Goal: Check status

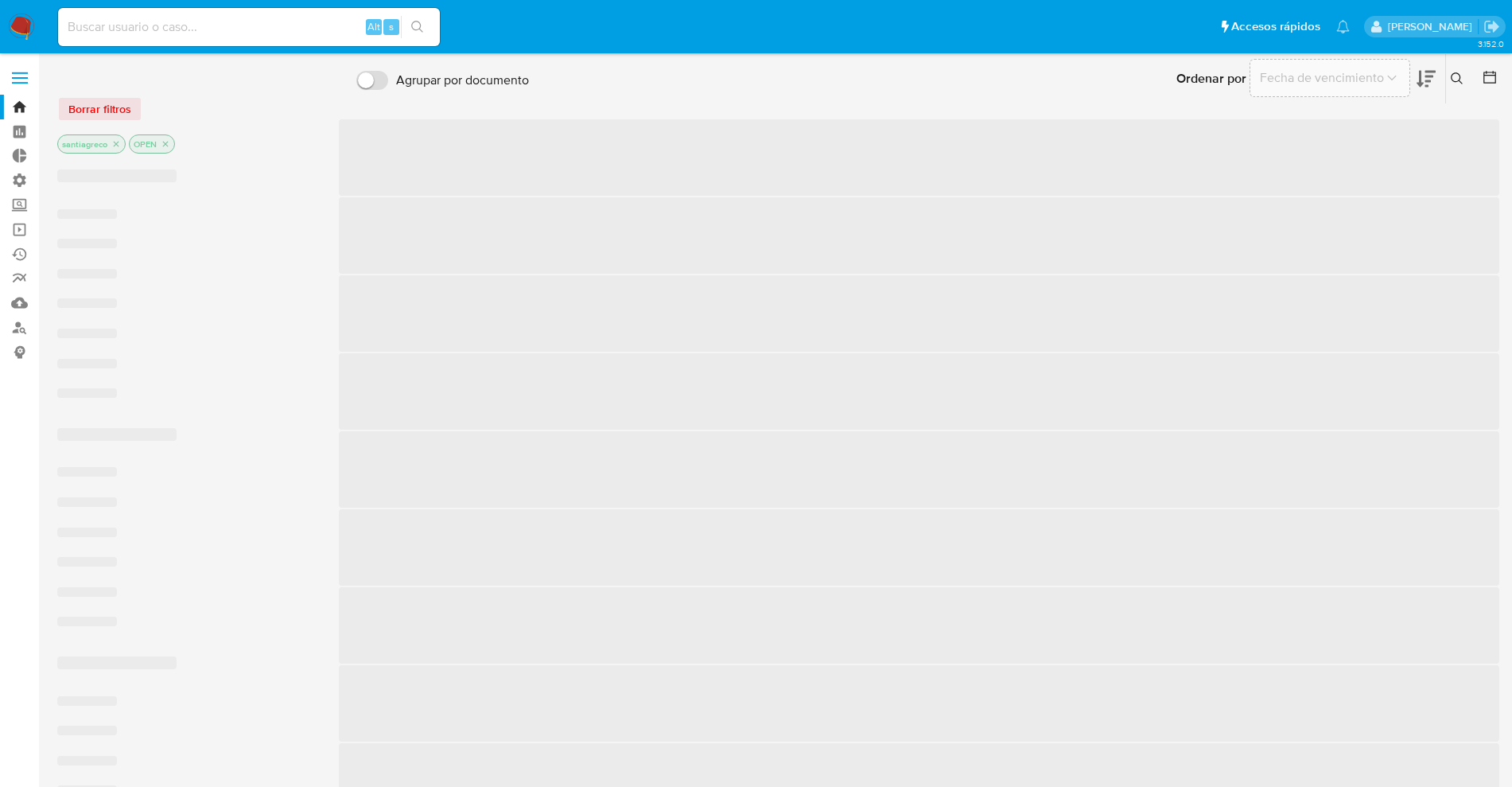
click at [166, 25] on input at bounding box center [249, 27] width 382 height 21
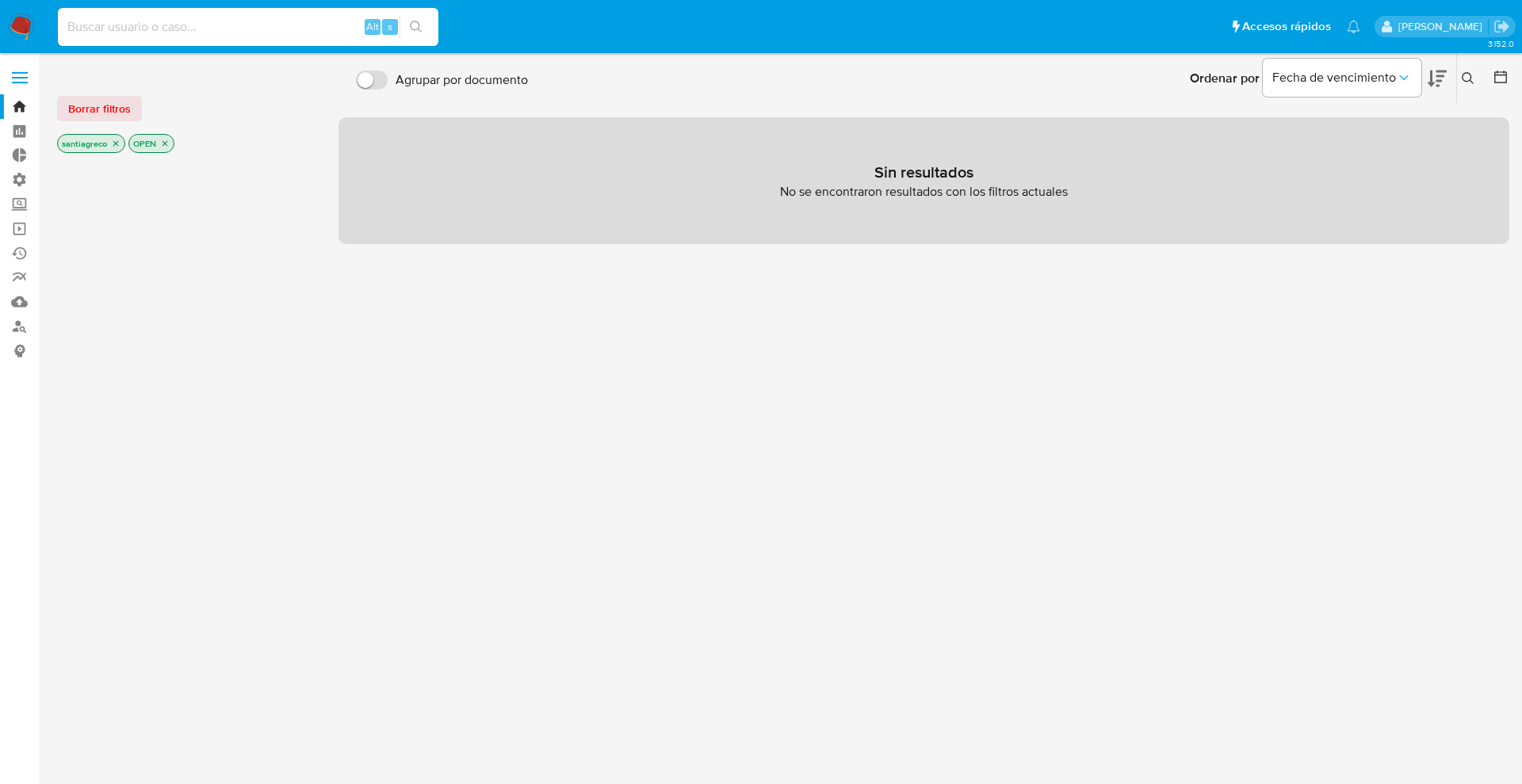
paste input "651635778"
type input "651635778"
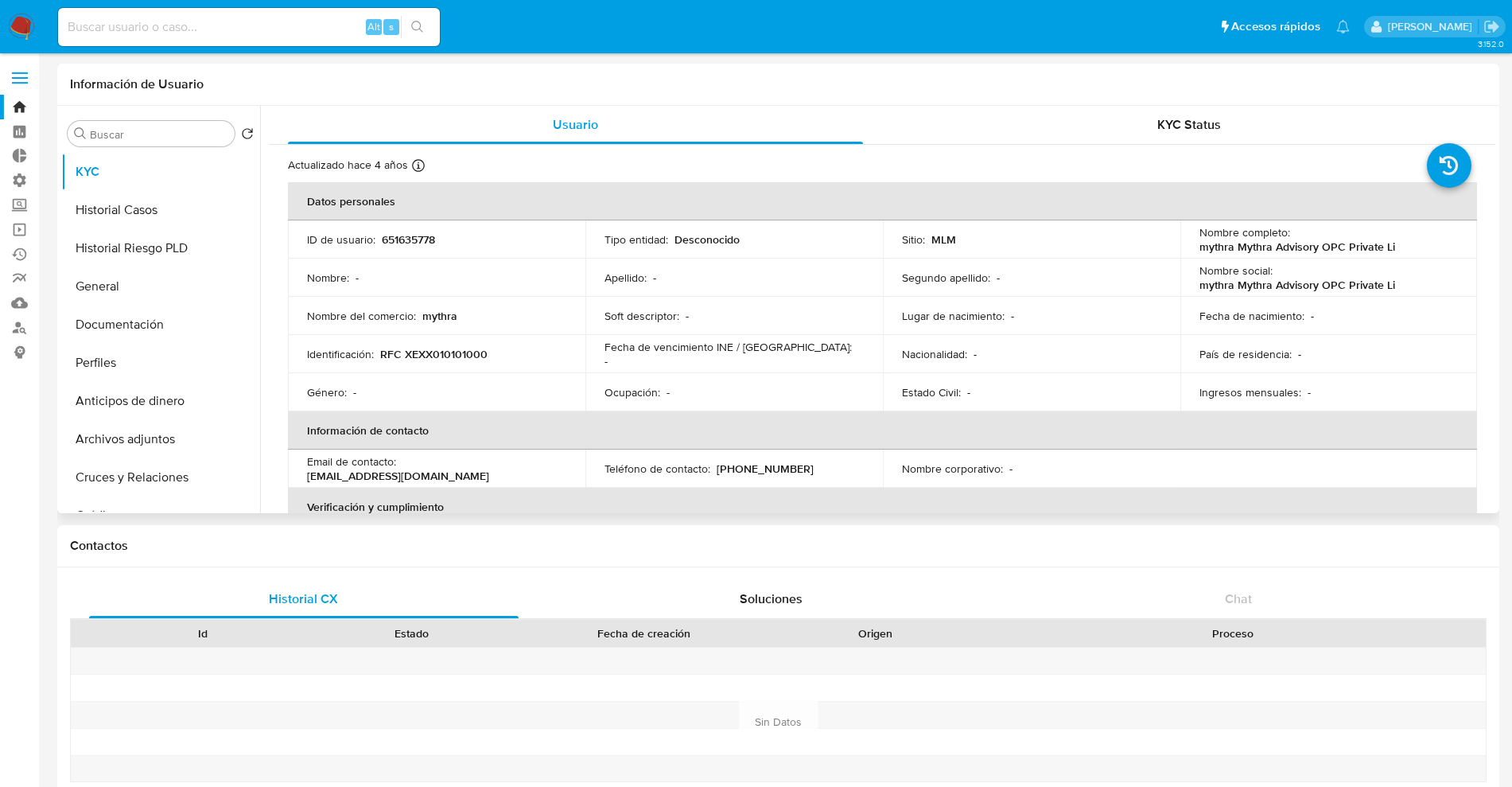
select select "10"
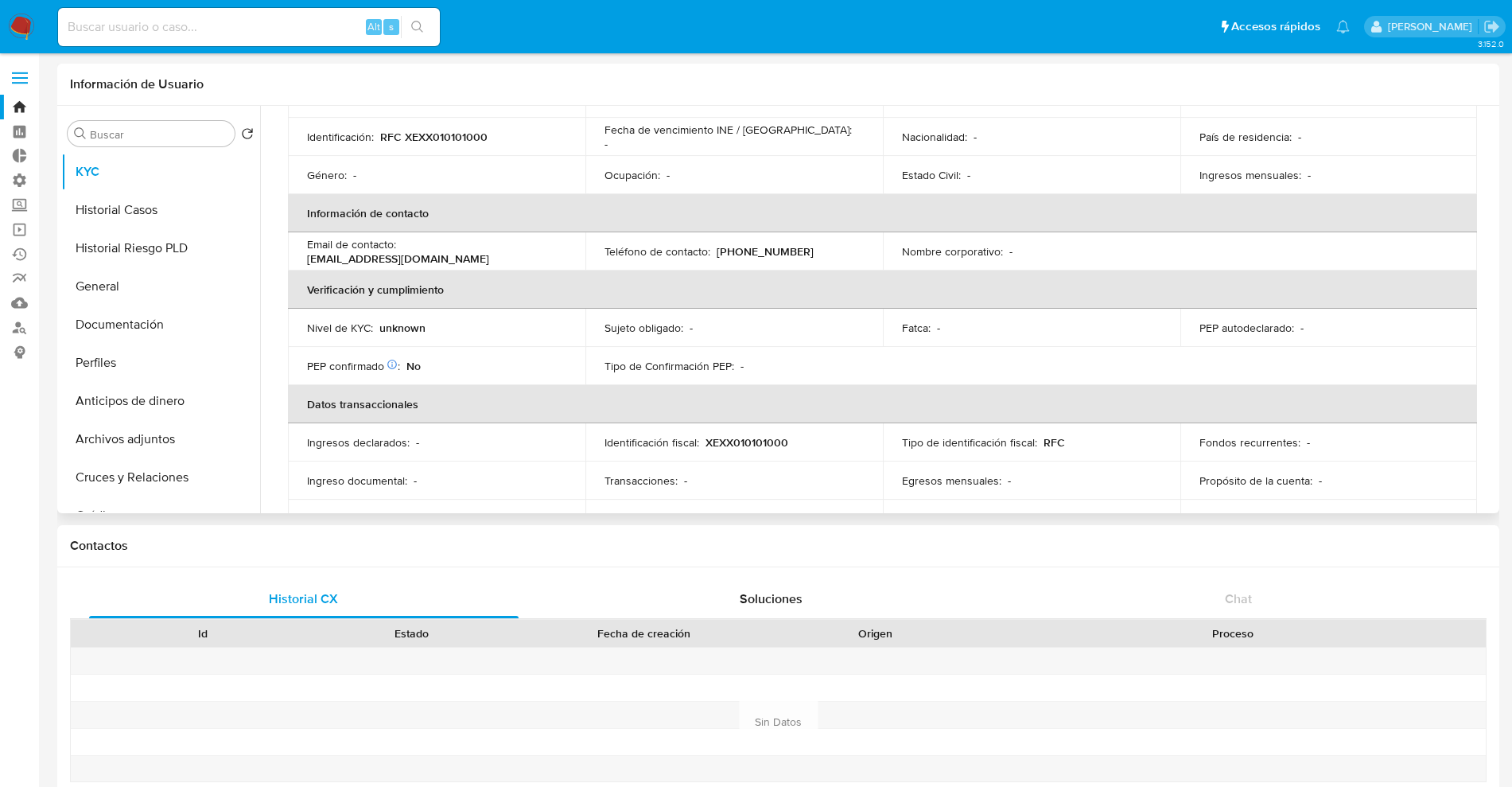
scroll to position [272, 0]
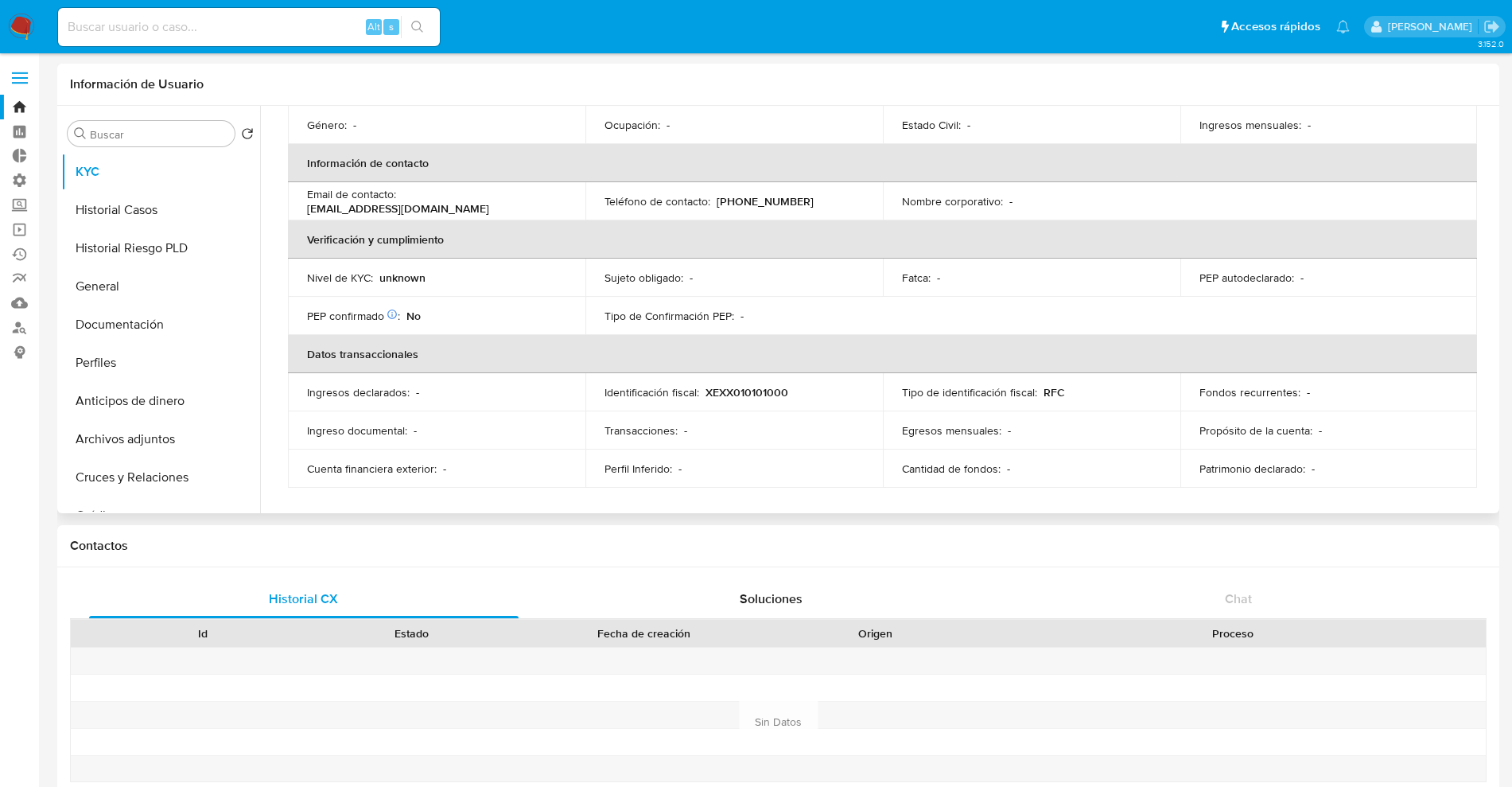
click at [409, 284] on p "unknown" at bounding box center [401, 277] width 46 height 14
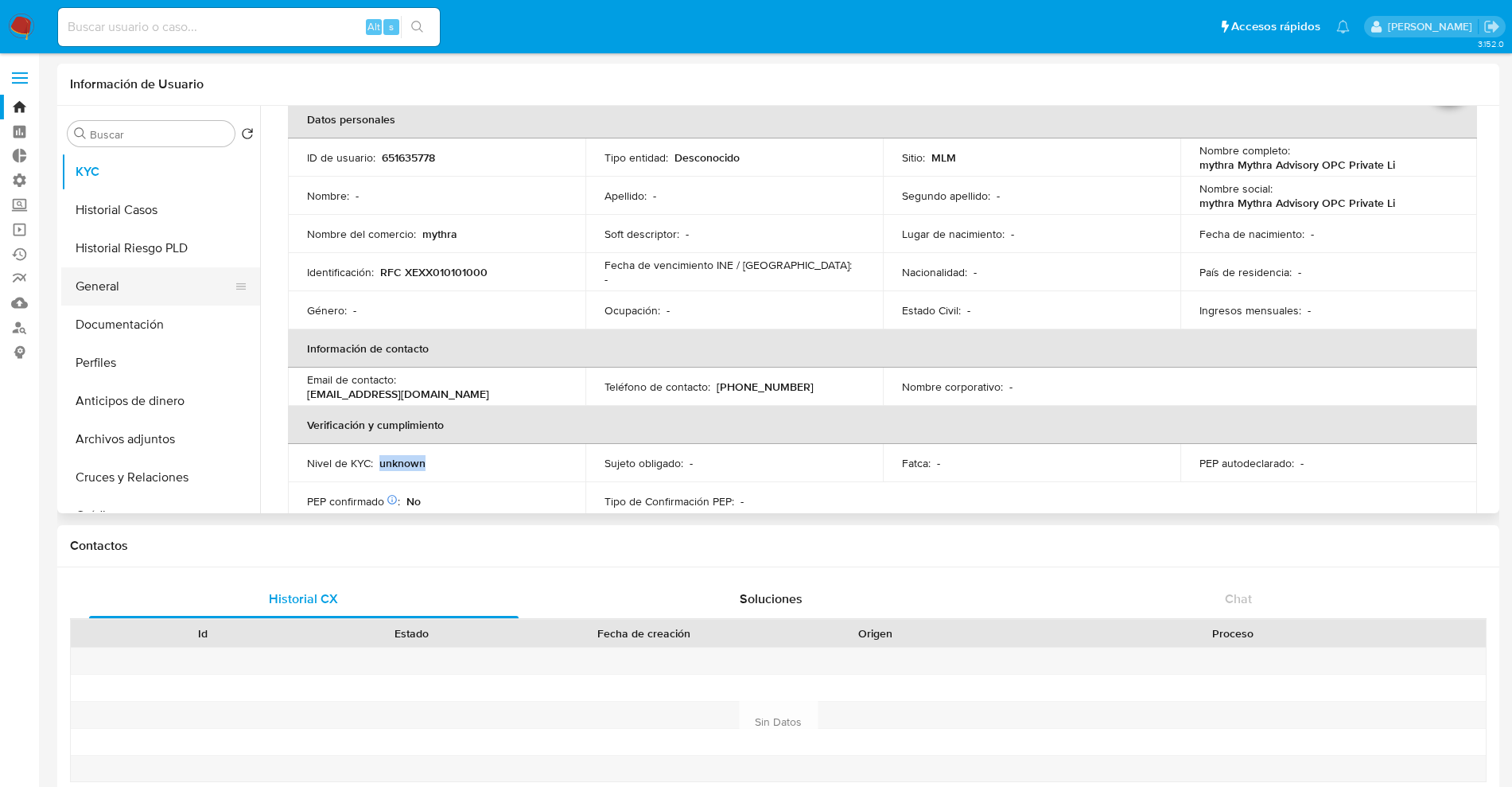
scroll to position [0, 0]
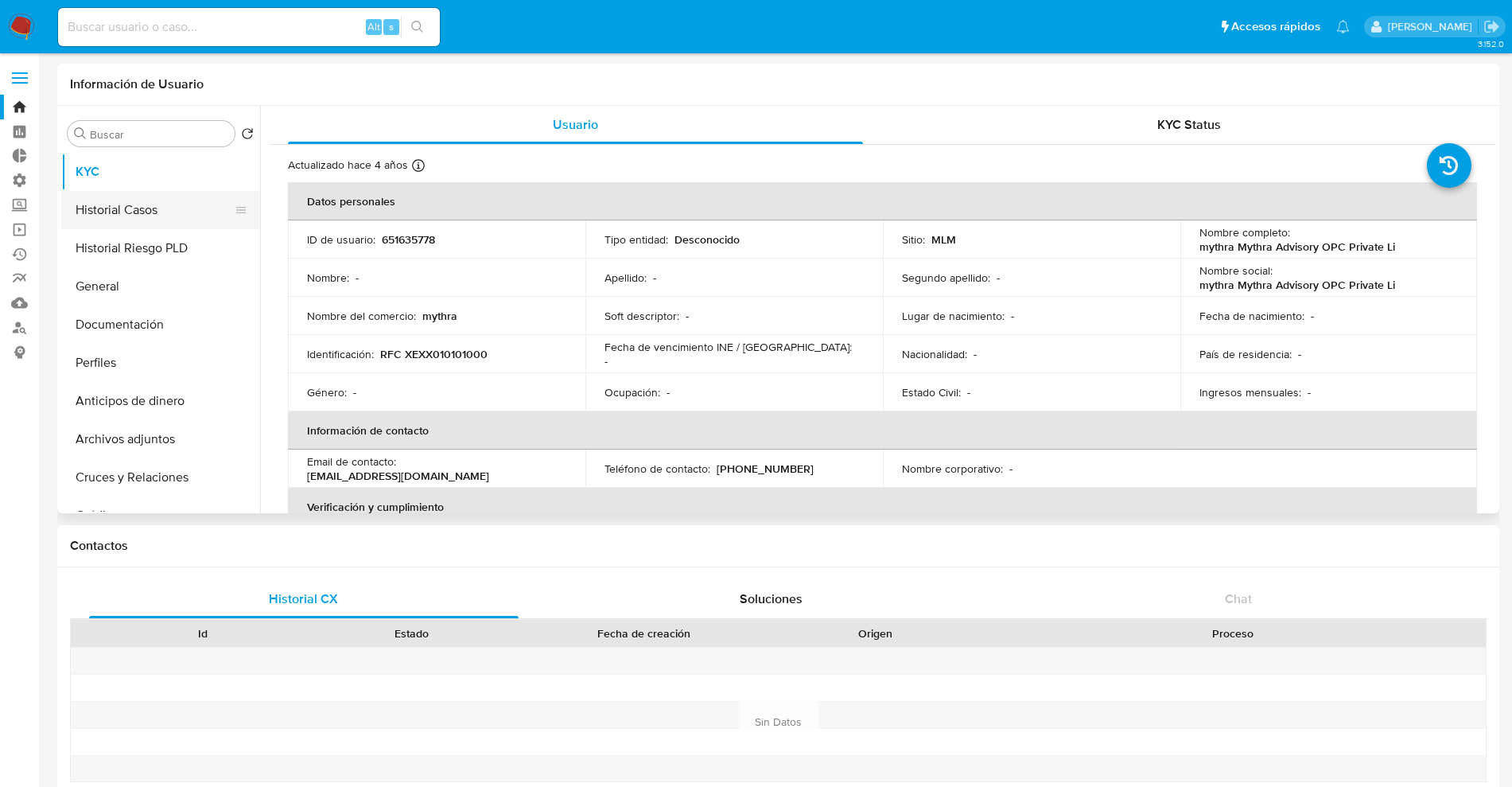
click at [151, 216] on button "Historial Casos" at bounding box center [153, 210] width 186 height 38
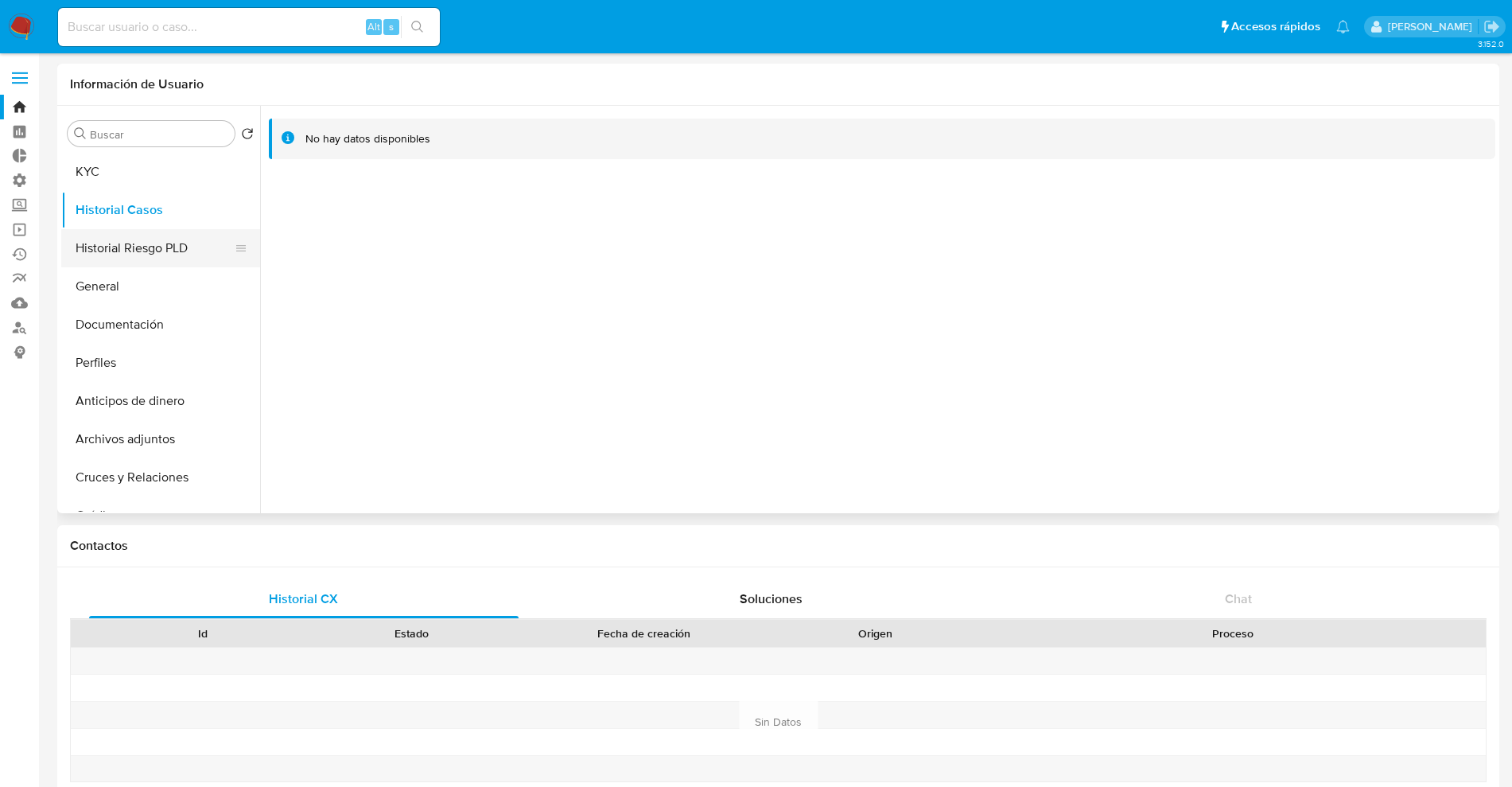
click at [150, 247] on button "Historial Riesgo PLD" at bounding box center [153, 248] width 186 height 38
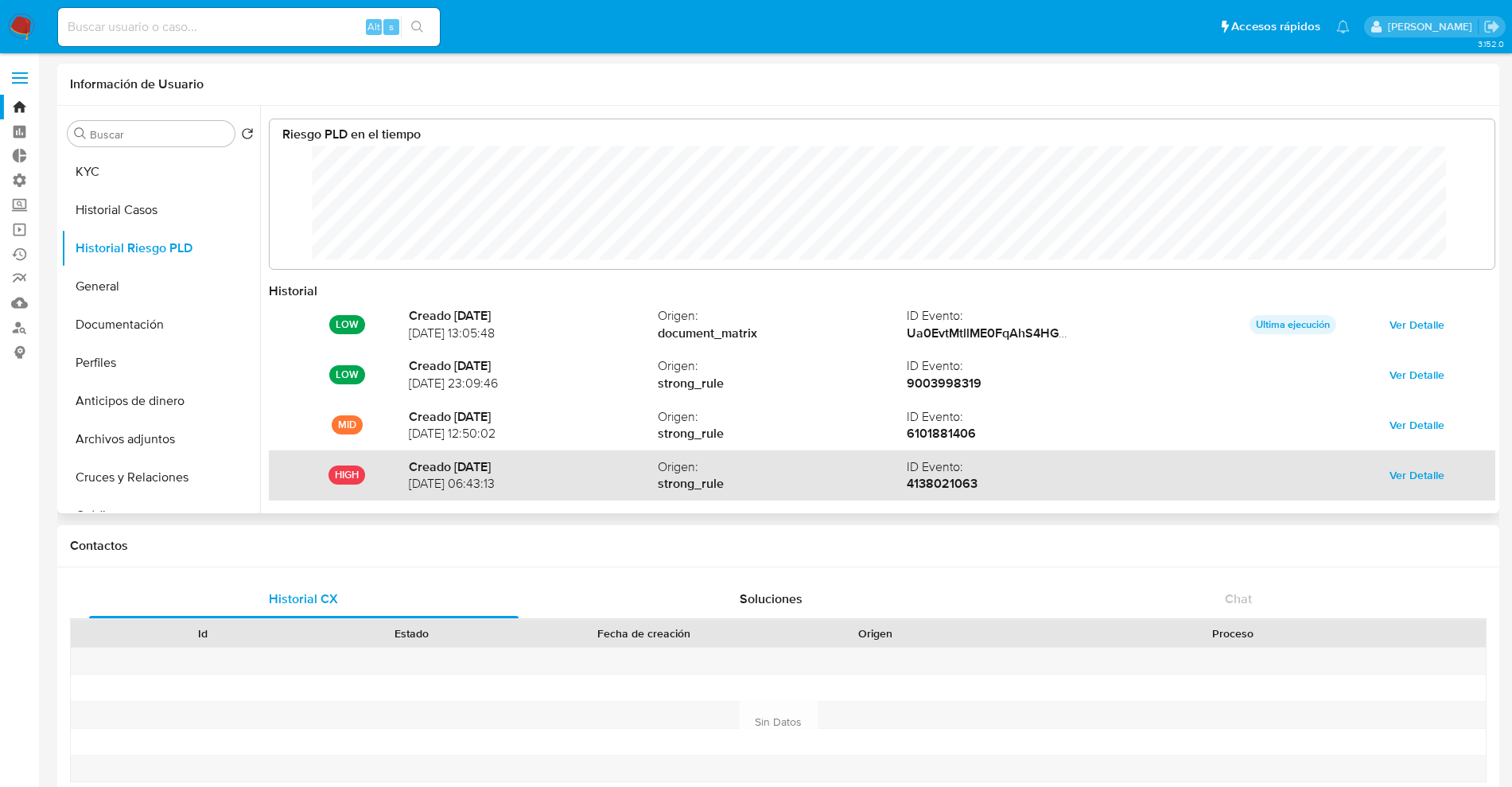
click at [409, 478] on span "[DATE] 06:43:13" at bounding box center [533, 483] width 249 height 18
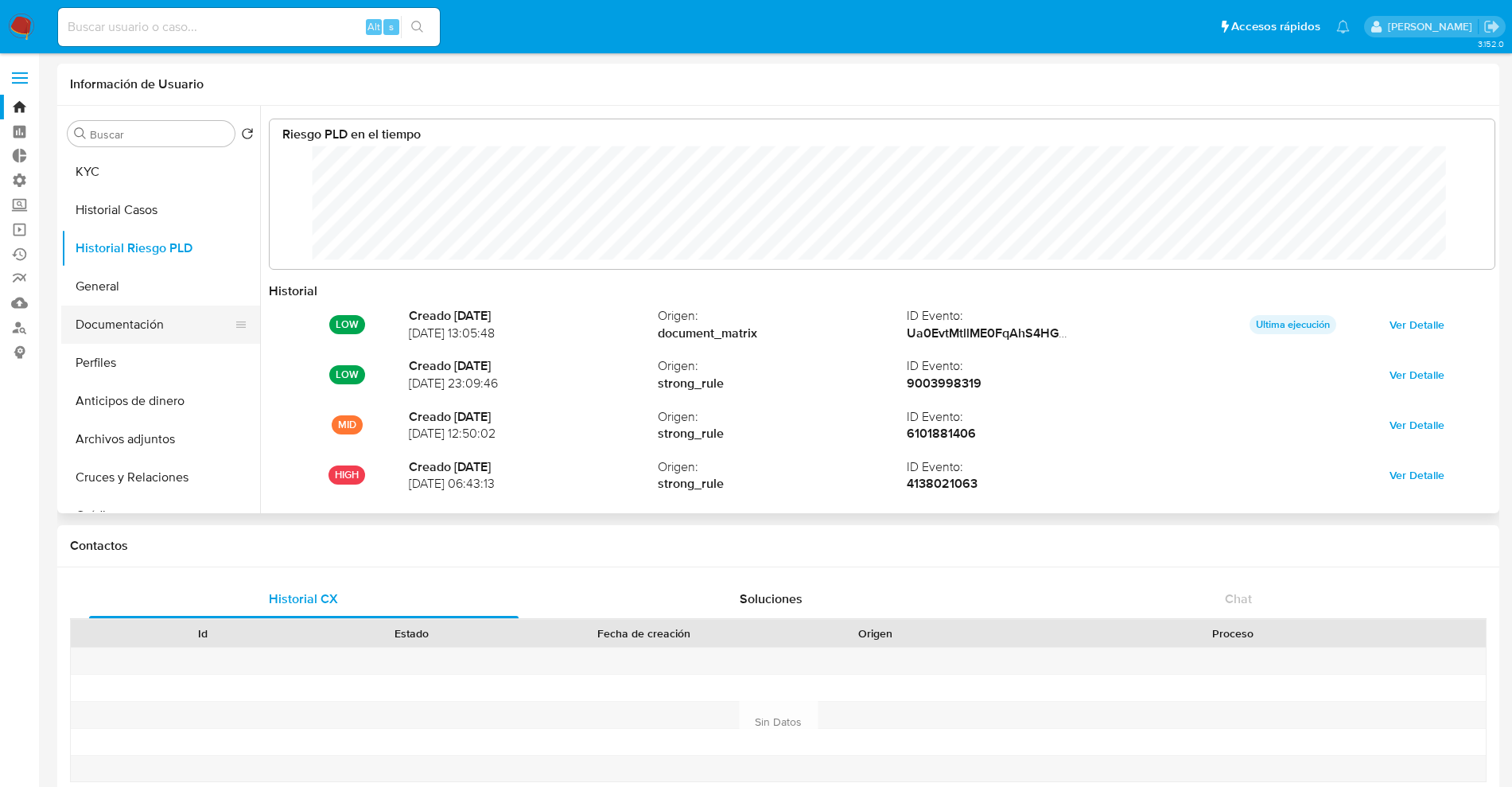
click at [160, 316] on button "Documentación" at bounding box center [153, 324] width 186 height 38
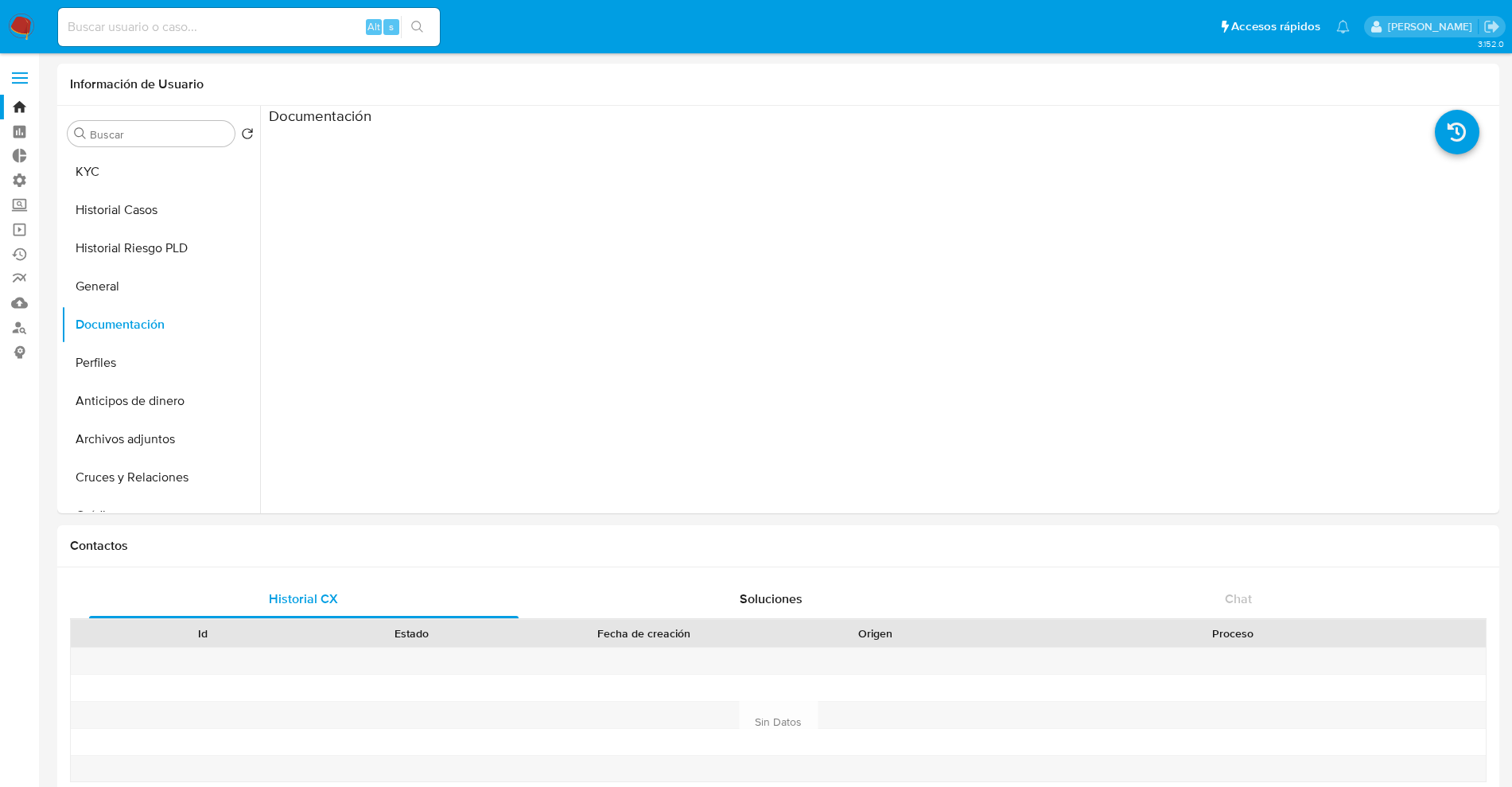
click at [282, 14] on div "Alt s" at bounding box center [249, 27] width 382 height 38
click at [283, 27] on input at bounding box center [249, 27] width 382 height 21
paste input "678149012"
type input "678149012"
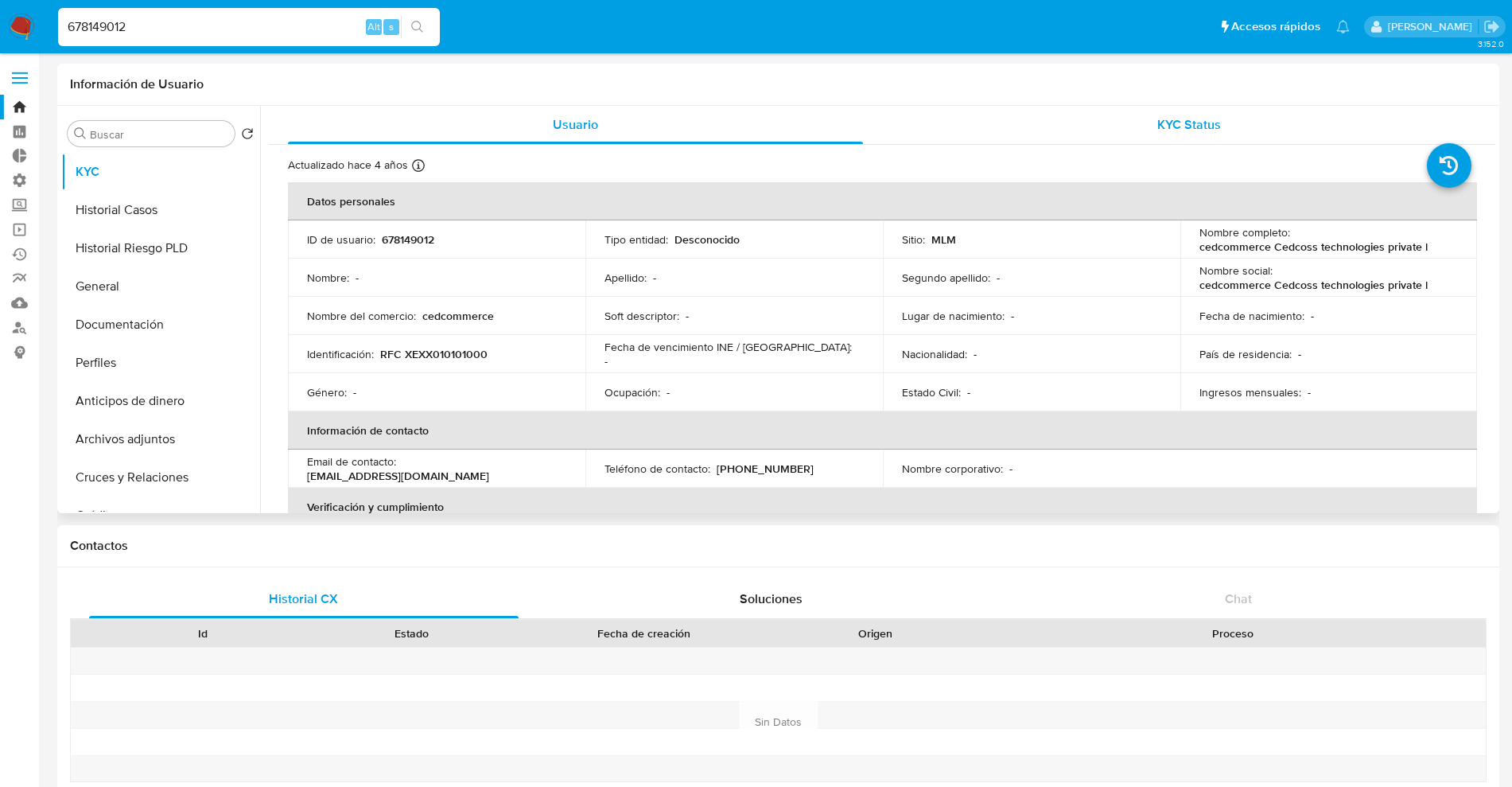
select select "10"
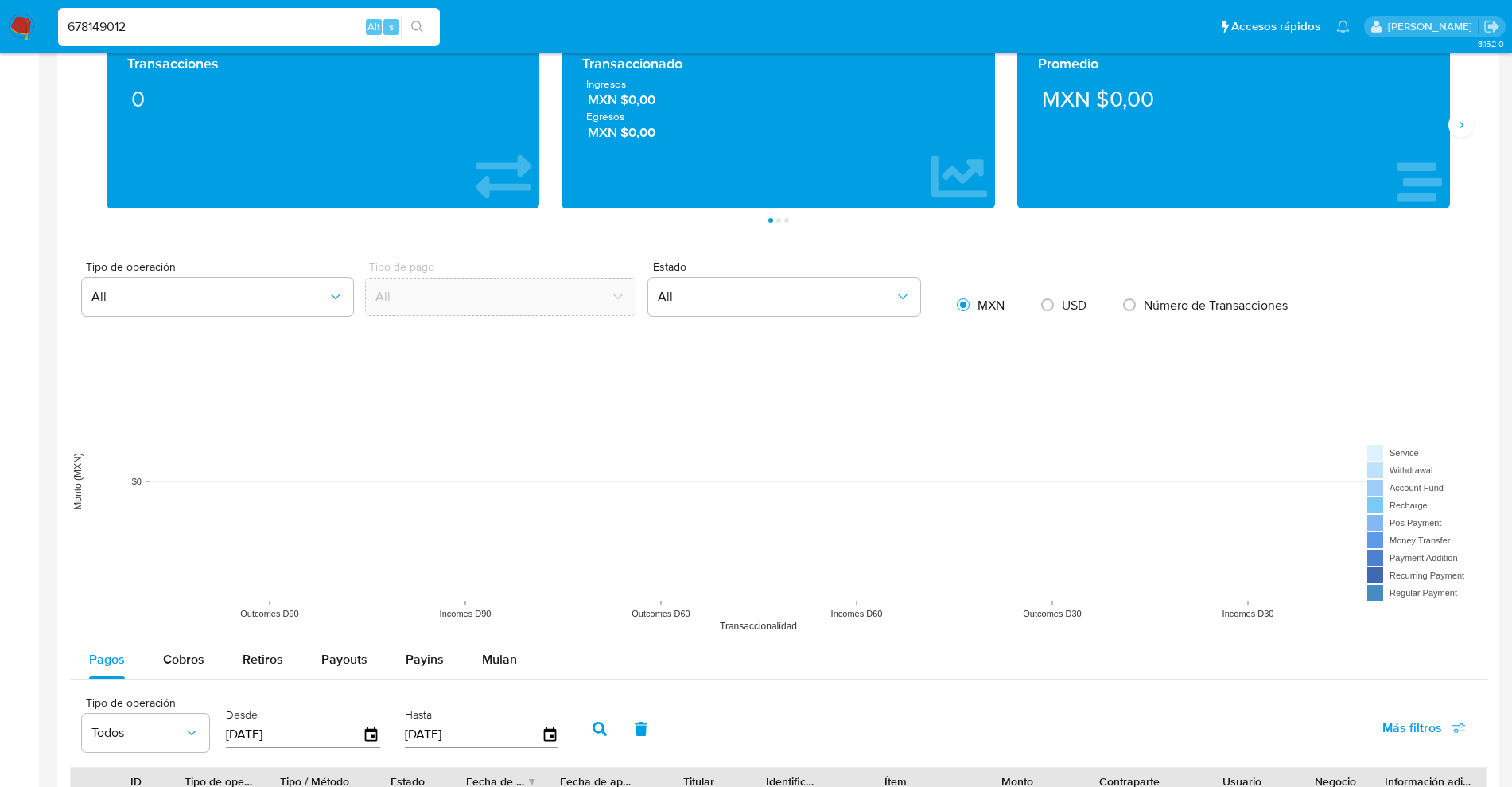
scroll to position [776, 0]
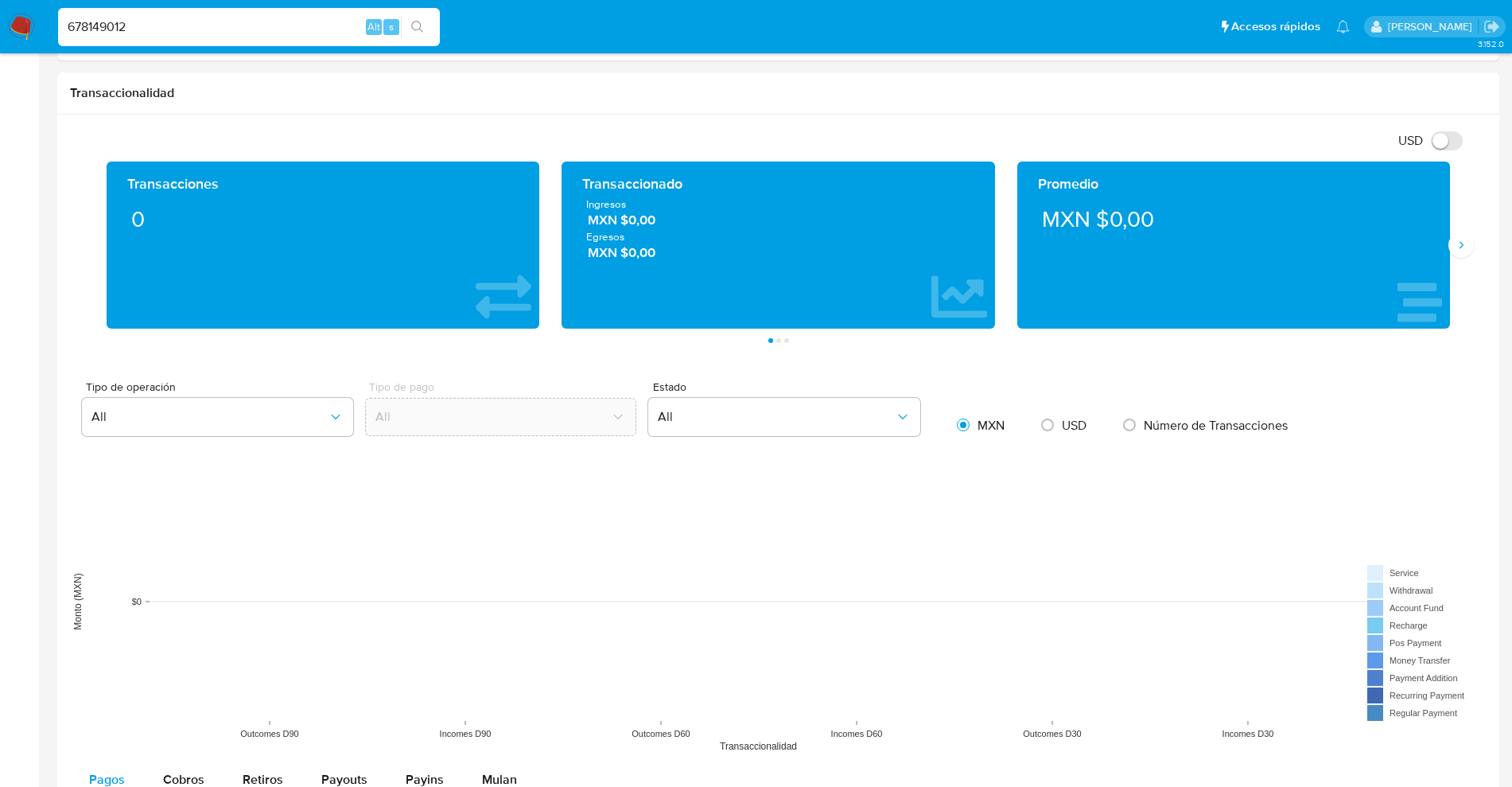
drag, startPoint x: 233, startPoint y: 24, endPoint x: 0, endPoint y: -58, distance: 247.0
click at [0, 0] on html "Pausado Ver notificaciones 678149012 Alt s Accesos rápidos Presiona las siguien…" at bounding box center [756, 303] width 1512 height 2159
paste input "34201"
type input "678134201"
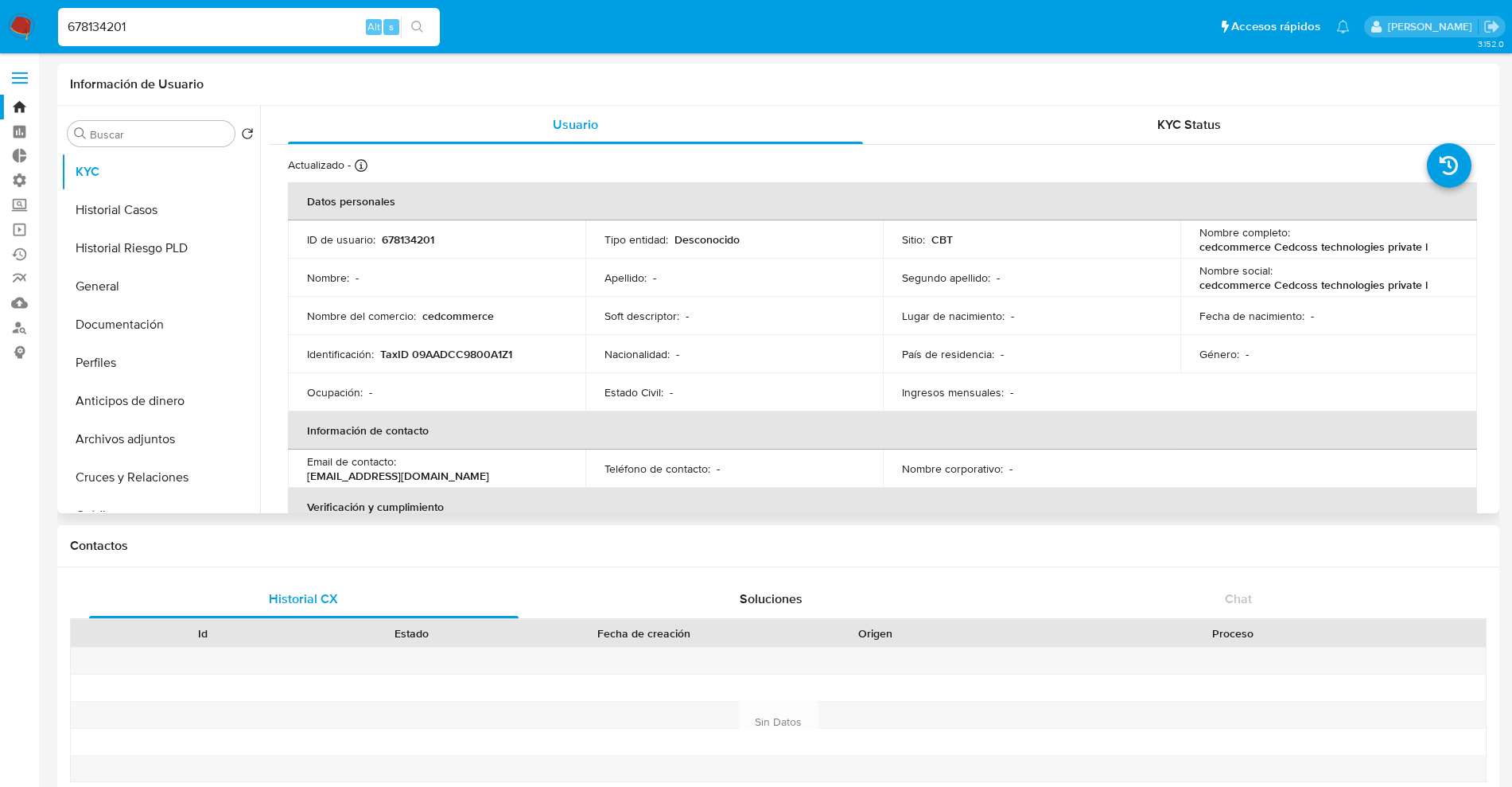
select select "10"
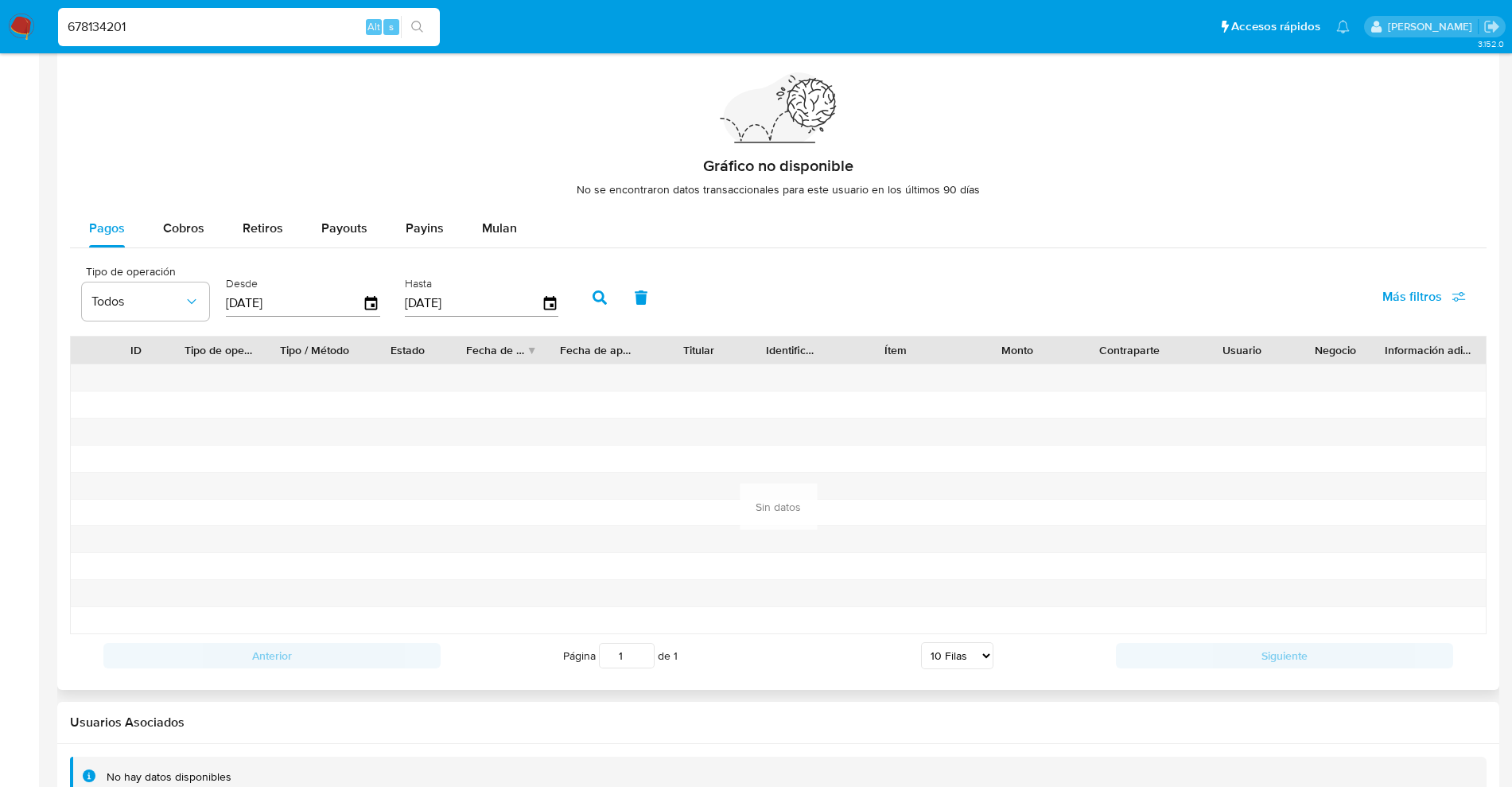
scroll to position [1129, 0]
